Goal: Locate item on page

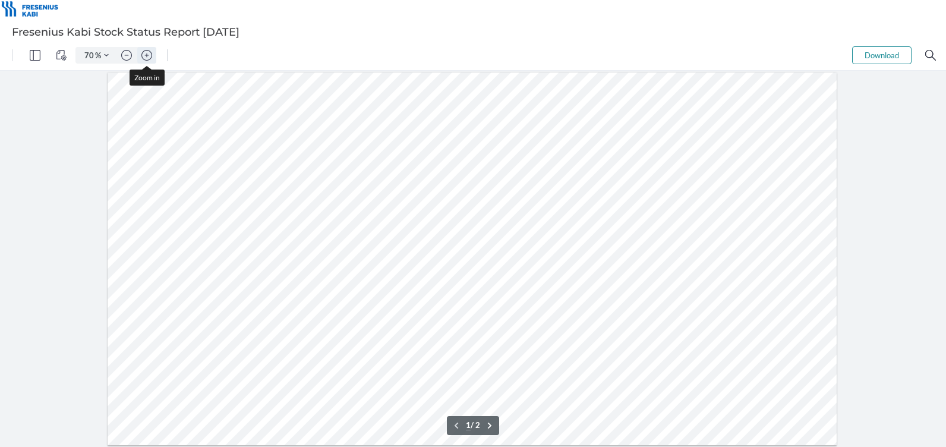
click at [146, 57] on img "Zoom in" at bounding box center [146, 55] width 11 height 11
type input "110"
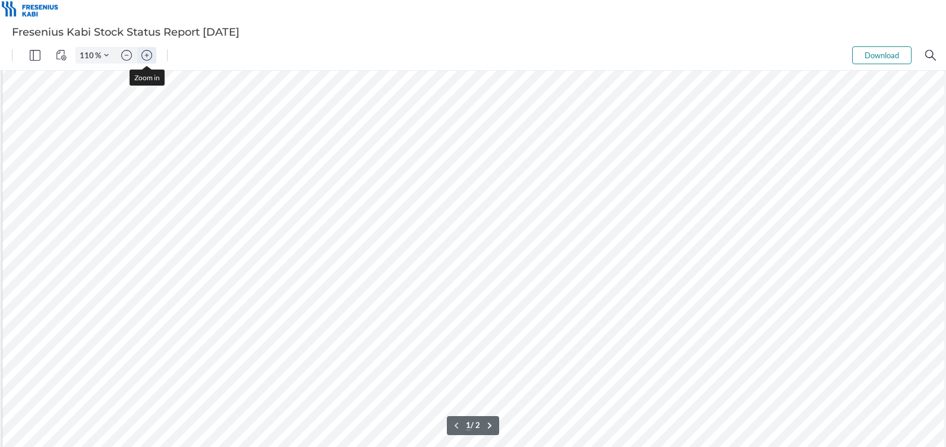
scroll to position [100, 109]
click at [149, 56] on img "Zoom in" at bounding box center [146, 55] width 11 height 11
type input "137"
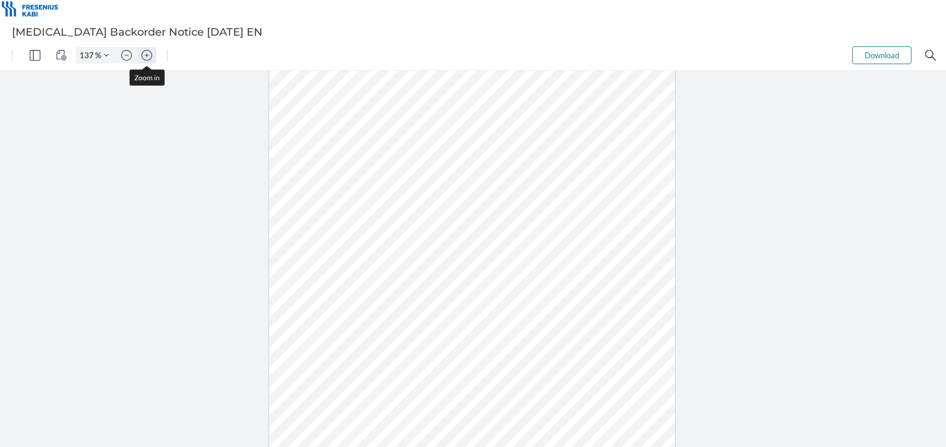
scroll to position [124, 0]
click at [146, 55] on img "Zoom in" at bounding box center [146, 55] width 11 height 11
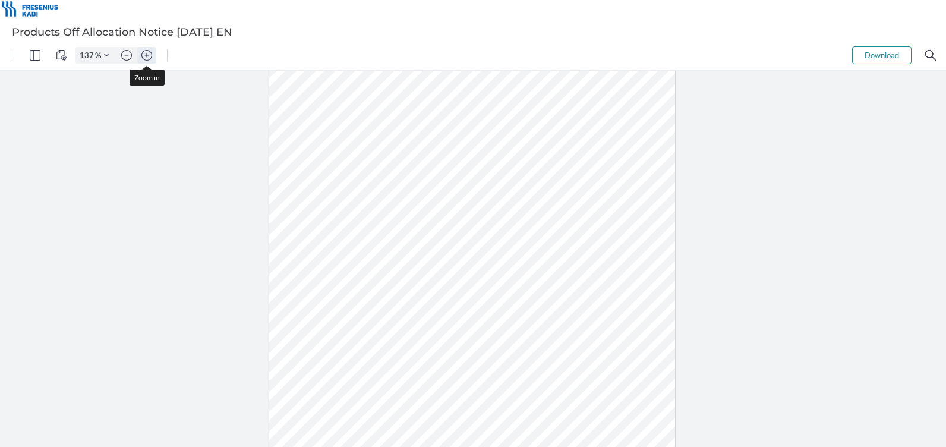
type input "162"
